Goal: Book appointment/travel/reservation

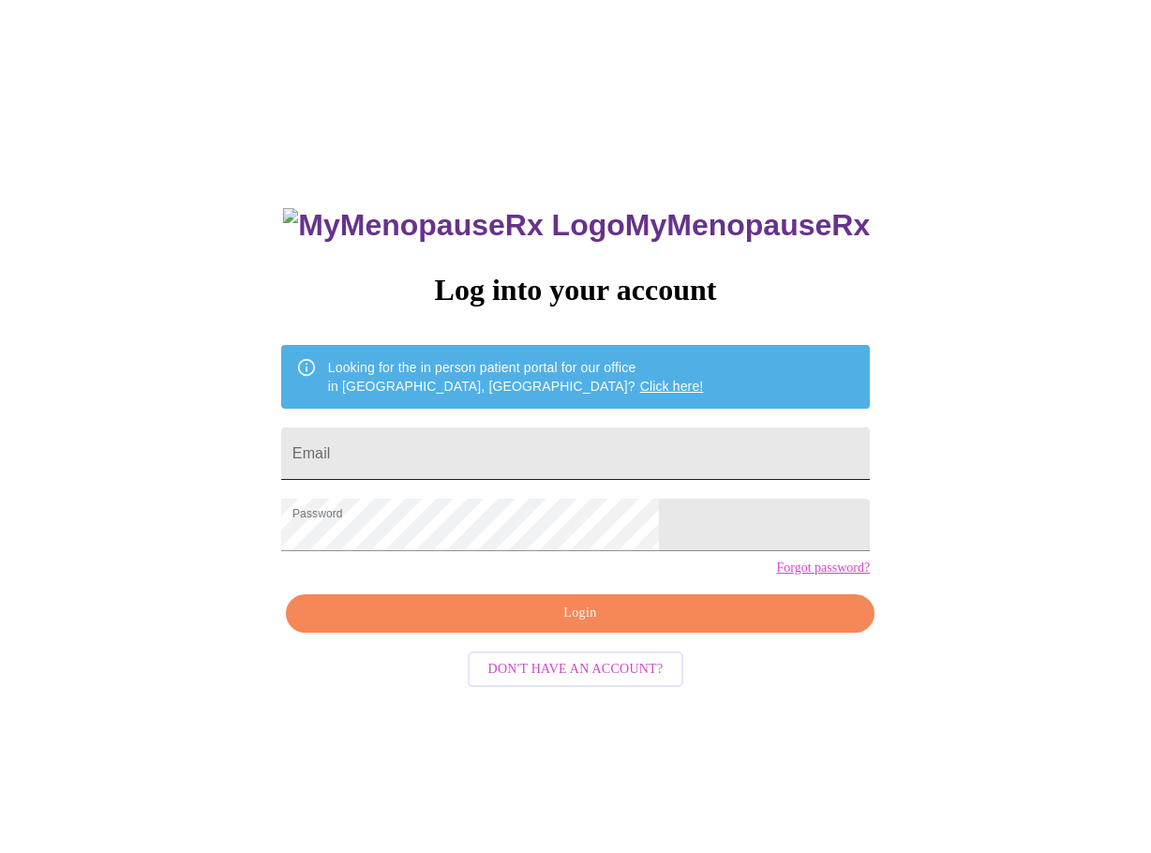
click at [614, 440] on input "Email" at bounding box center [575, 454] width 589 height 53
type input "[PERSON_NAME][EMAIL_ADDRESS][PERSON_NAME][DOMAIN_NAME]"
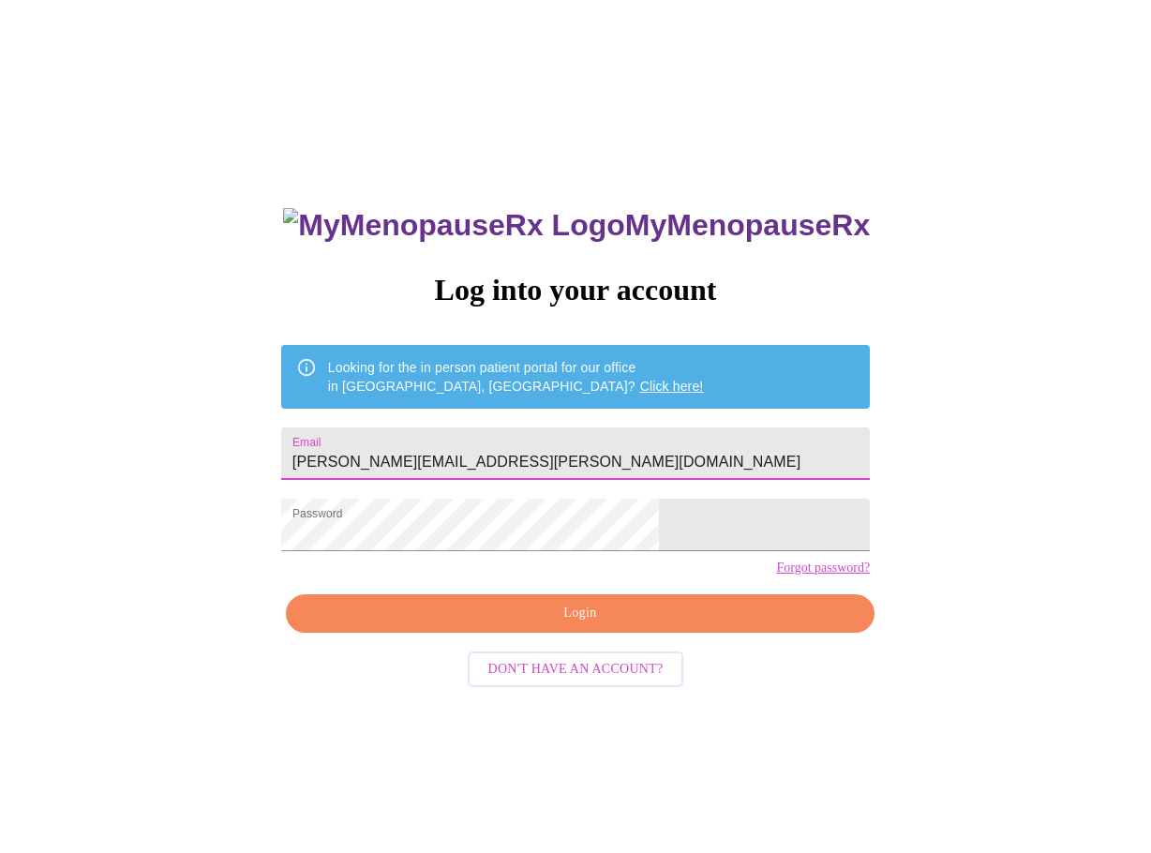
click at [600, 625] on span "Login" at bounding box center [581, 613] width 546 height 23
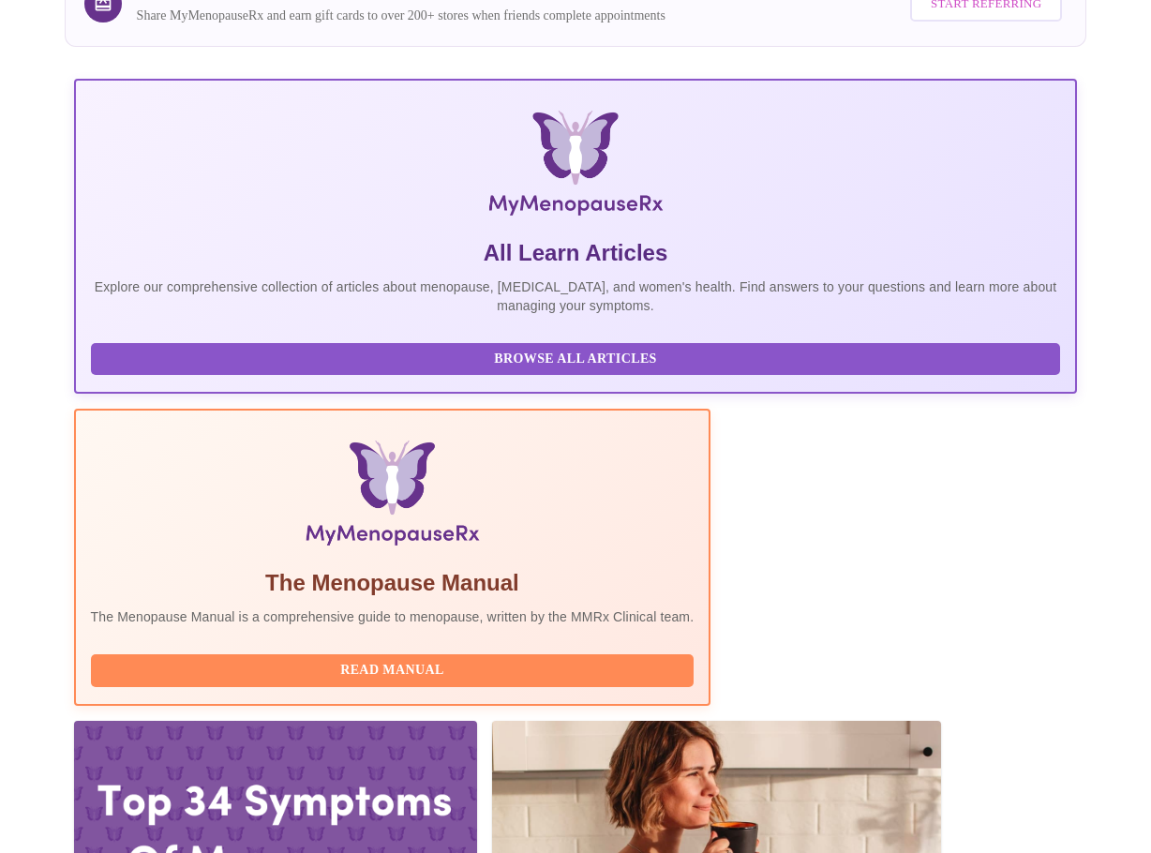
scroll to position [281, 0]
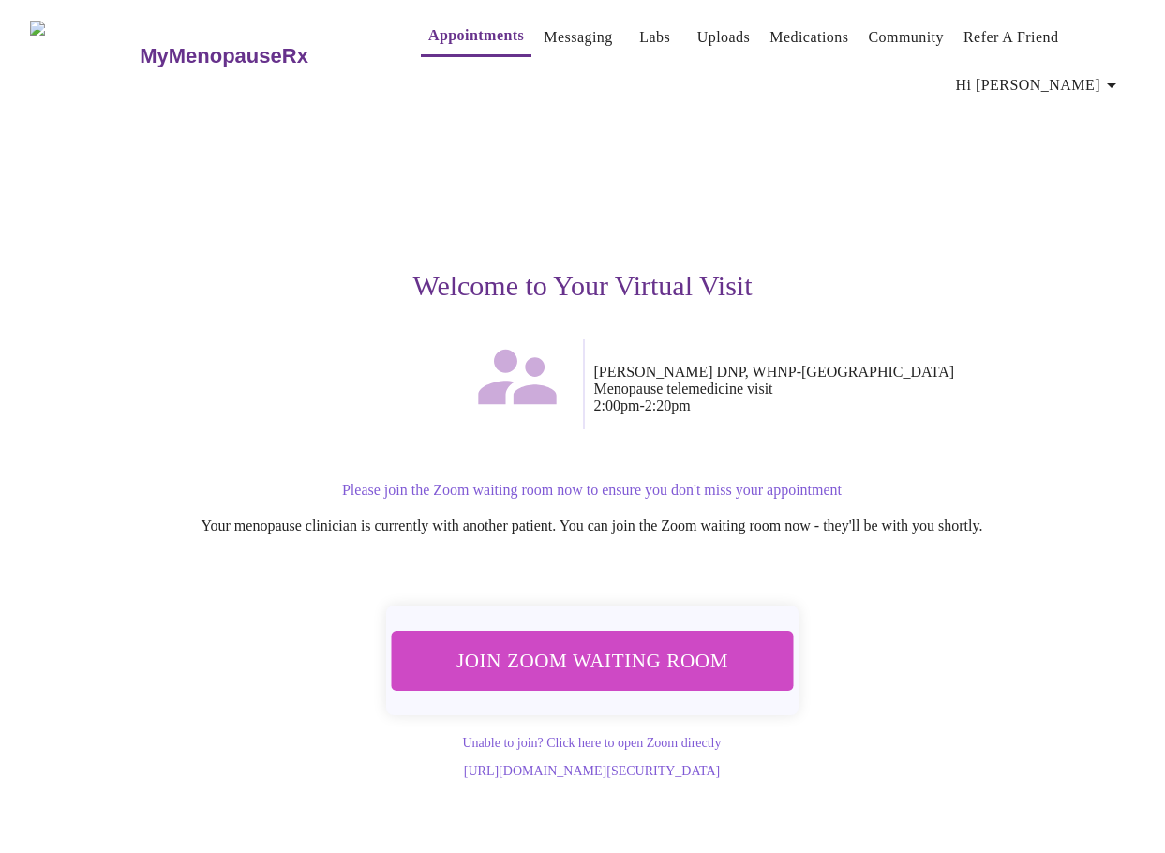
click at [648, 649] on span "Join Zoom Waiting Room" at bounding box center [591, 660] width 353 height 35
